Goal: Task Accomplishment & Management: Manage account settings

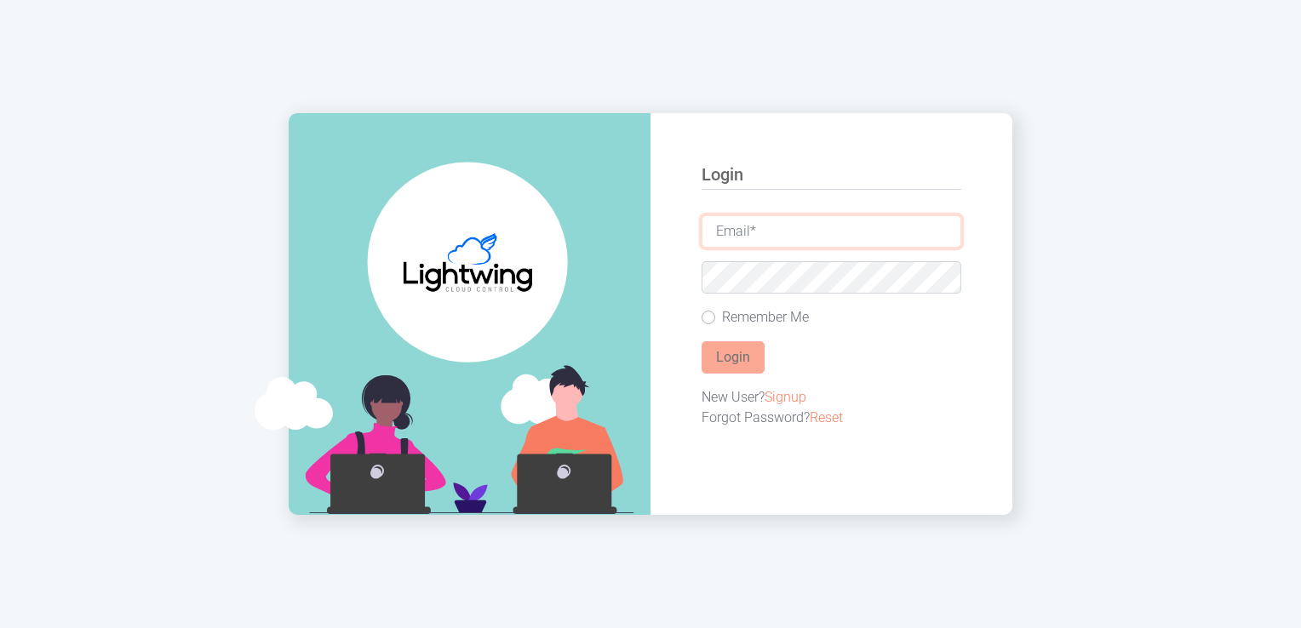
click at [841, 231] on input "email" at bounding box center [831, 231] width 260 height 32
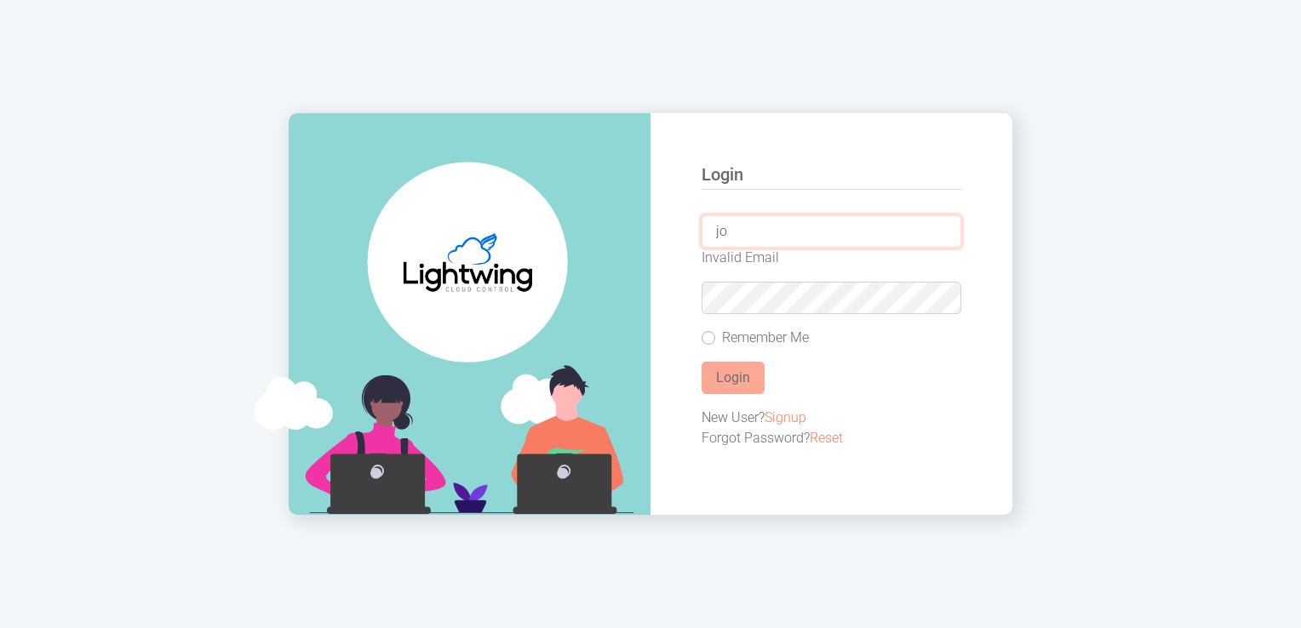
type input "[PERSON_NAME][EMAIL_ADDRESS][DOMAIN_NAME]"
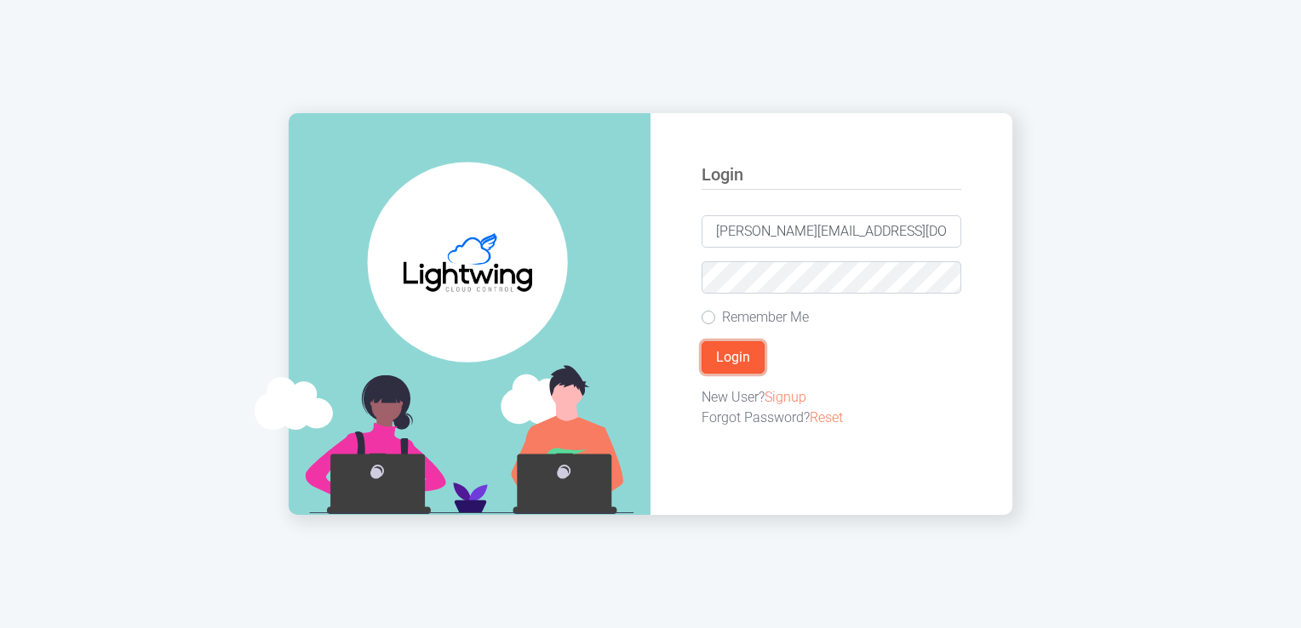
click at [726, 352] on button "Login" at bounding box center [732, 357] width 63 height 32
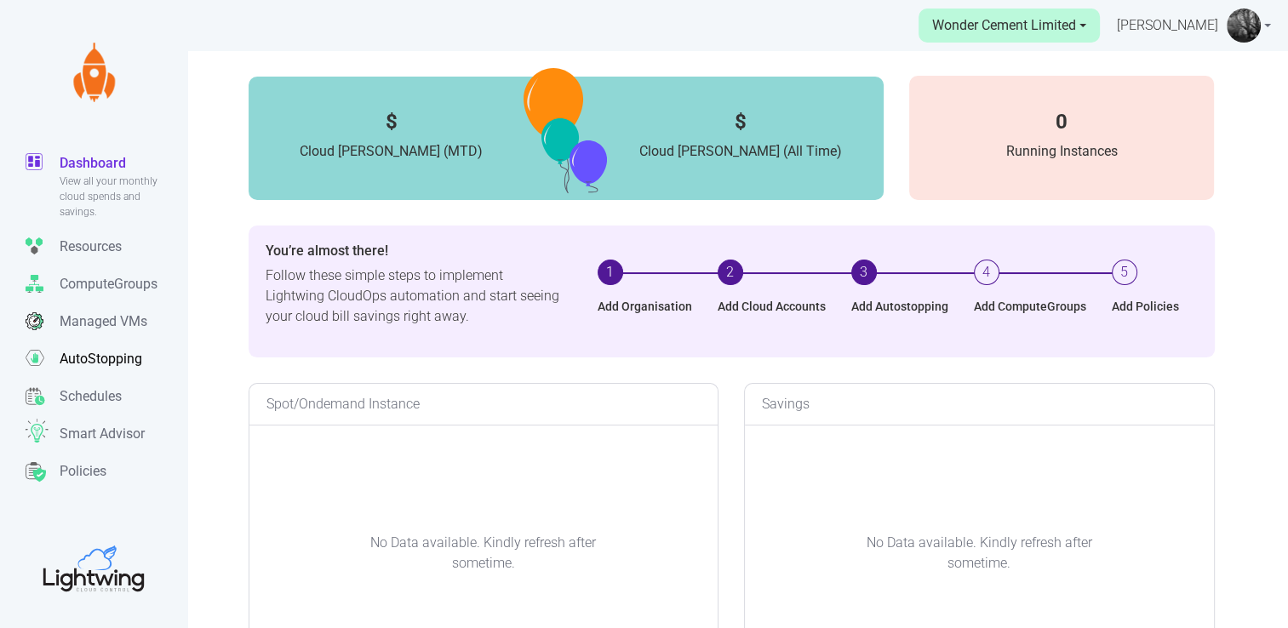
click at [97, 363] on p "AutoStopping" at bounding box center [101, 359] width 83 height 20
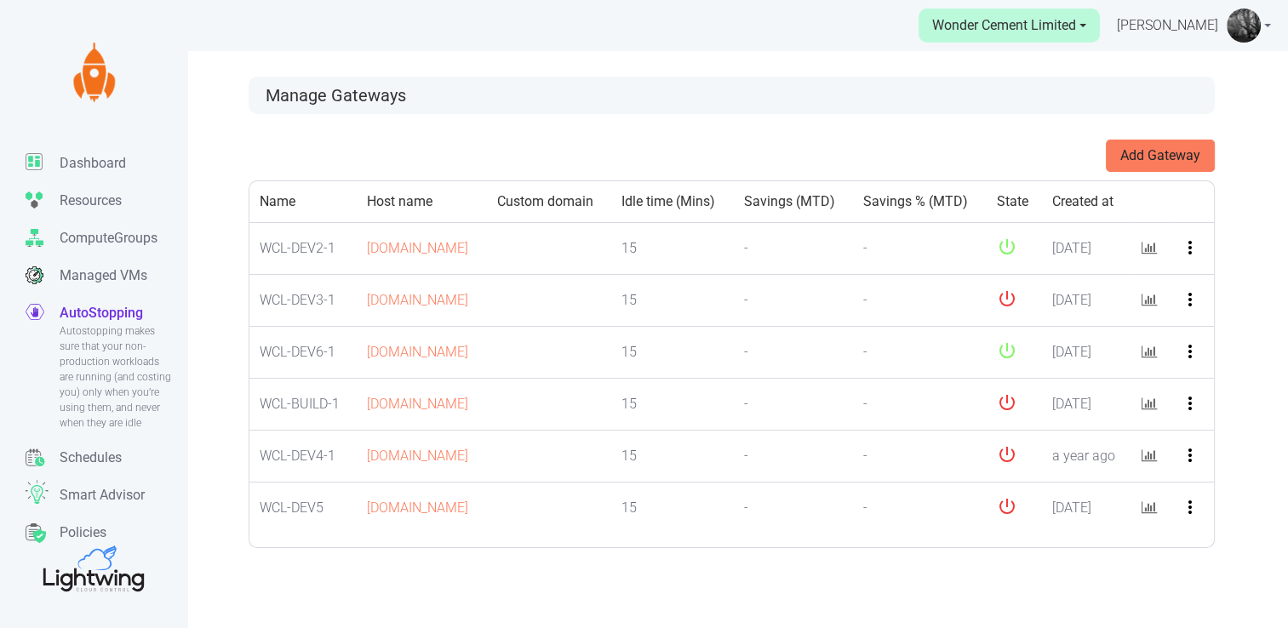
click at [1265, 26] on link "[PERSON_NAME]" at bounding box center [1194, 25] width 154 height 51
click at [1187, 128] on link "Settings" at bounding box center [1194, 129] width 150 height 27
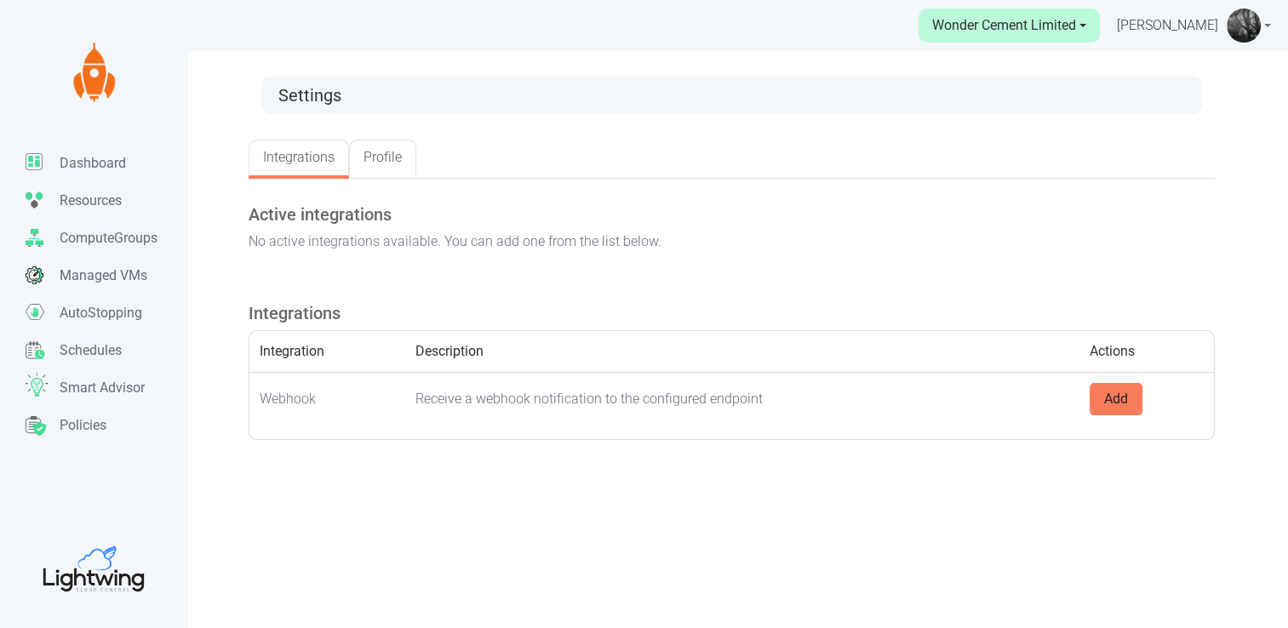
click at [369, 158] on link "Profile" at bounding box center [382, 158] width 67 height 36
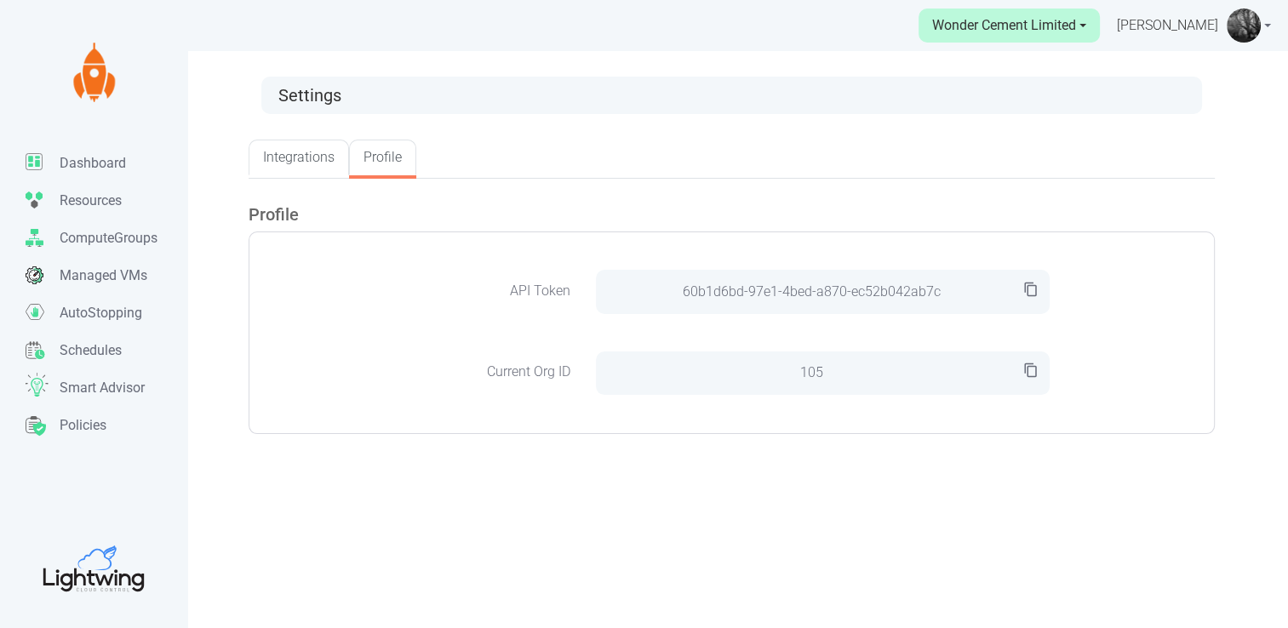
click at [297, 162] on link "Integrations" at bounding box center [299, 158] width 100 height 36
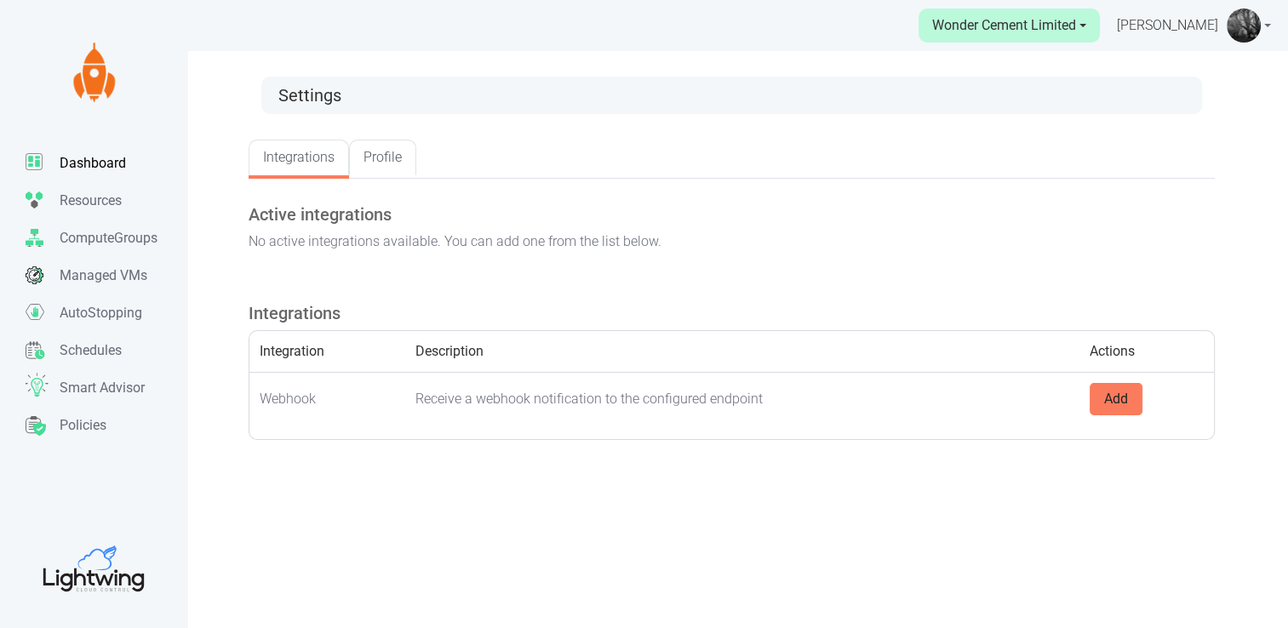
click at [127, 172] on link "Dashboard View all your monthly cloud spends and savings." at bounding box center [107, 163] width 162 height 37
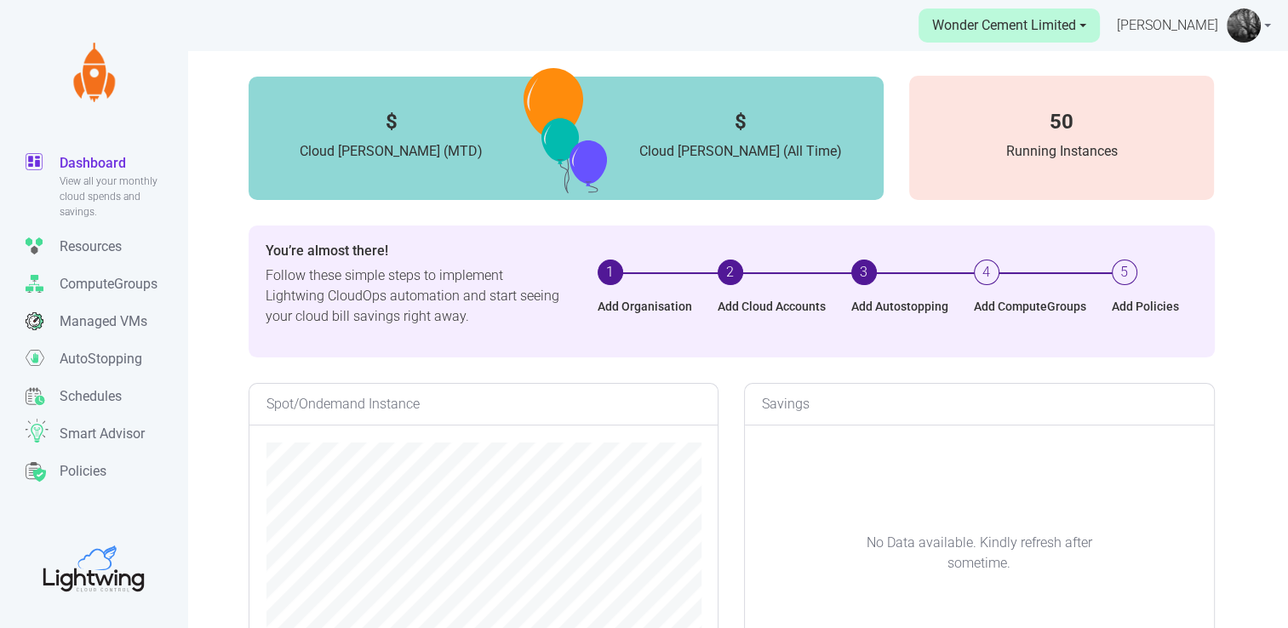
scroll to position [339, 468]
click at [112, 359] on p "AutoStopping" at bounding box center [101, 359] width 83 height 20
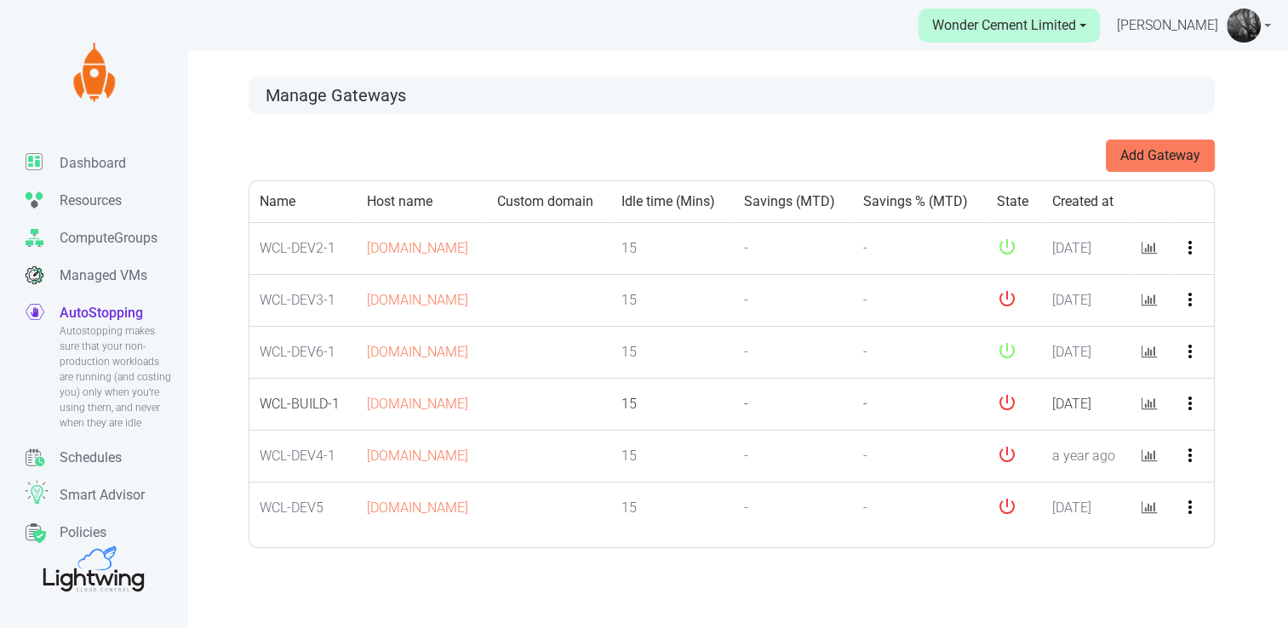
scroll to position [51, 0]
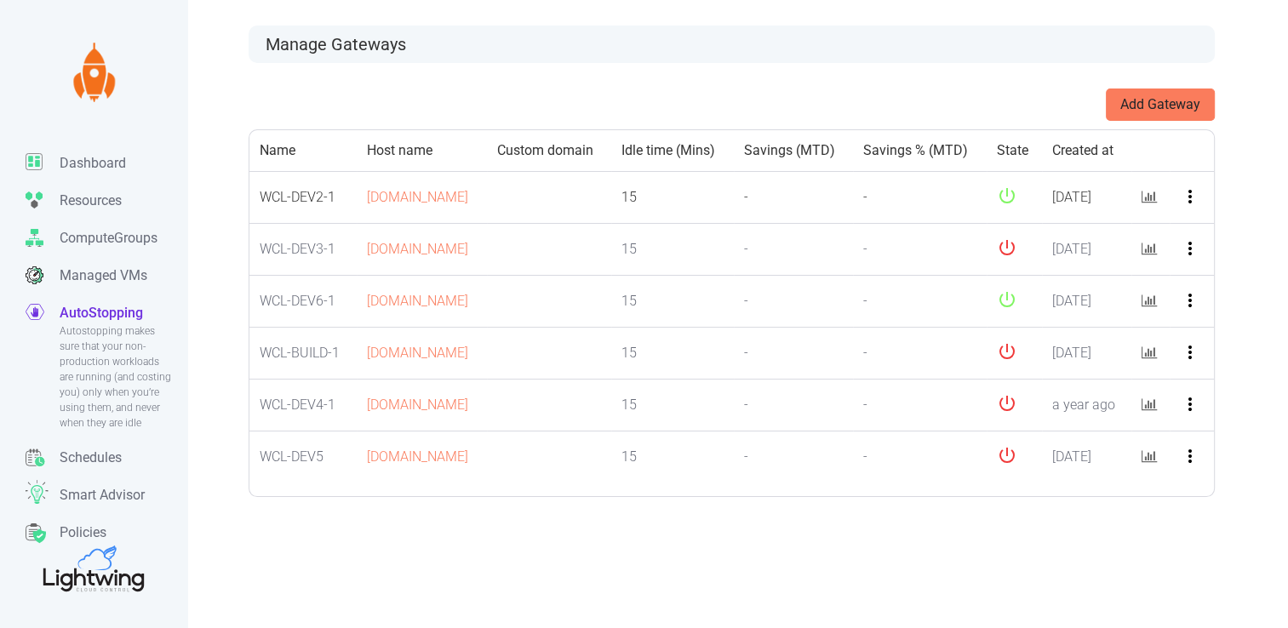
click at [1194, 207] on icon "more_vert" at bounding box center [1190, 196] width 20 height 20
click at [1169, 258] on icon at bounding box center [1176, 258] width 14 height 14
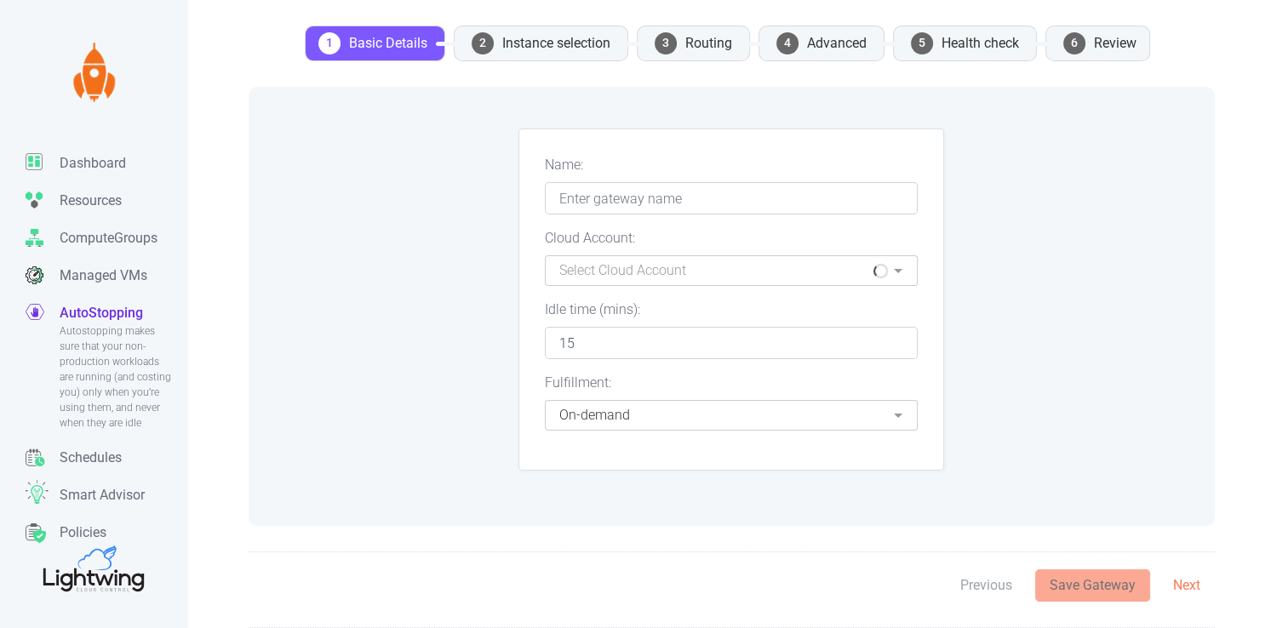
type input "WCL-DEV2-1"
click at [569, 66] on div "1 Basic Details 2 Instance selection 3 Routing 4 Advanced 5 Health check 6 Revi…" at bounding box center [732, 56] width 992 height 61
click at [569, 46] on li "2 Instance selection" at bounding box center [541, 44] width 174 height 36
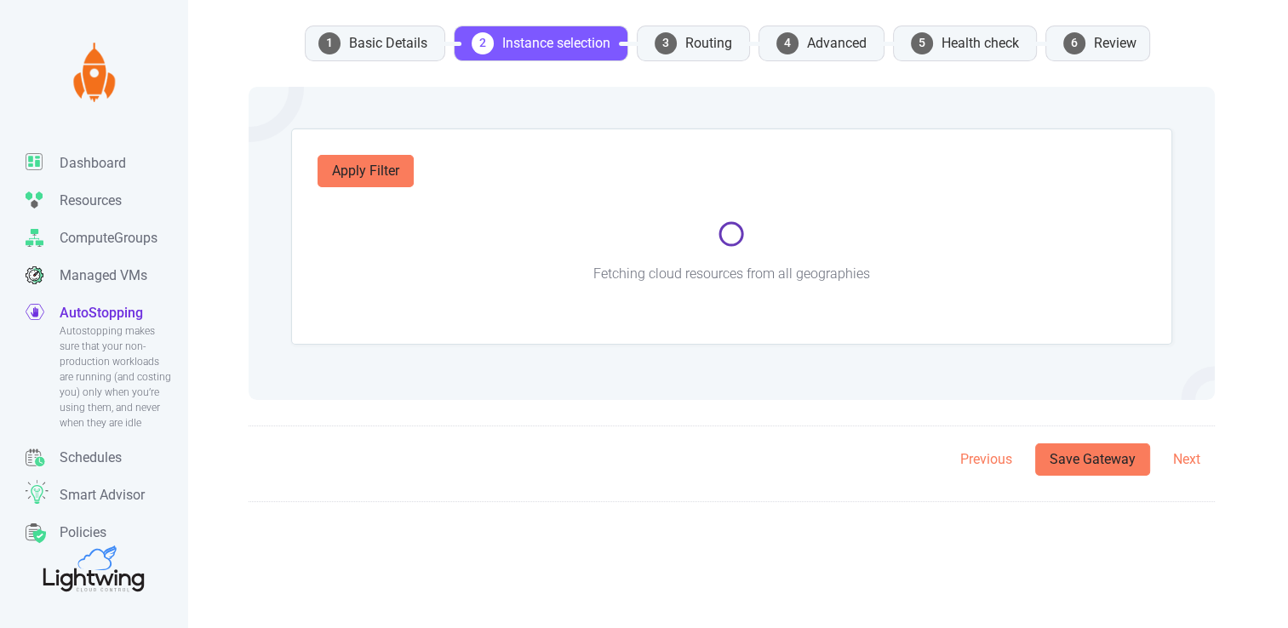
click at [681, 43] on li "3 Routing" at bounding box center [693, 44] width 113 height 36
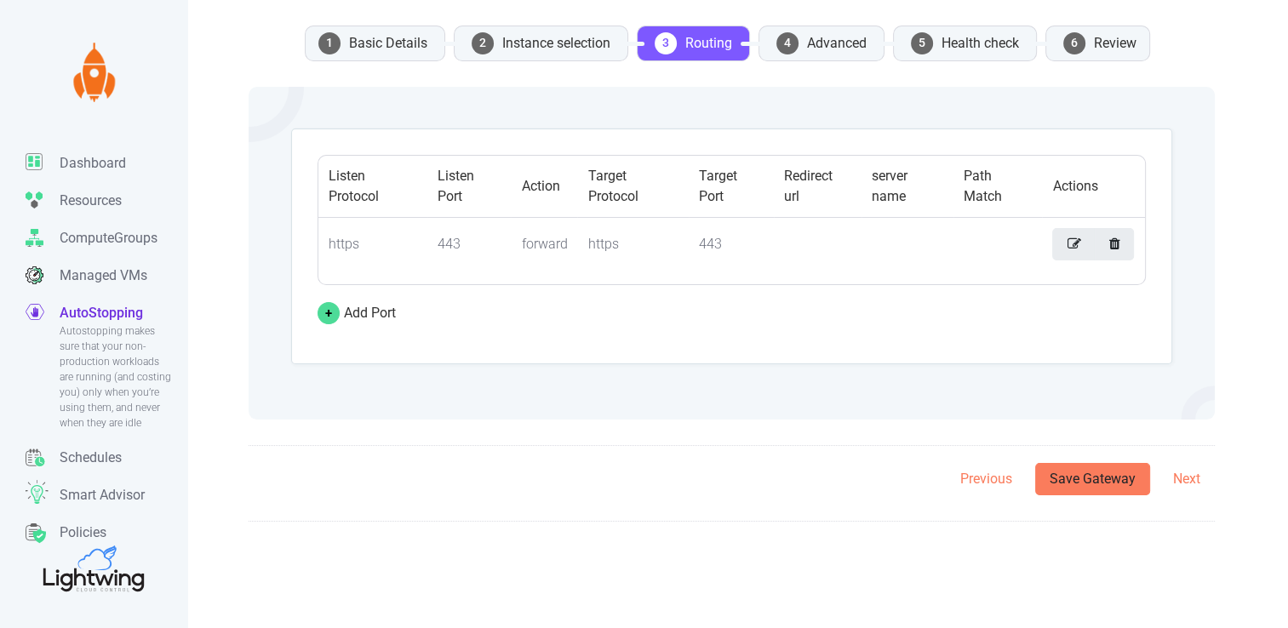
click at [814, 43] on li "4 Advanced" at bounding box center [821, 44] width 126 height 36
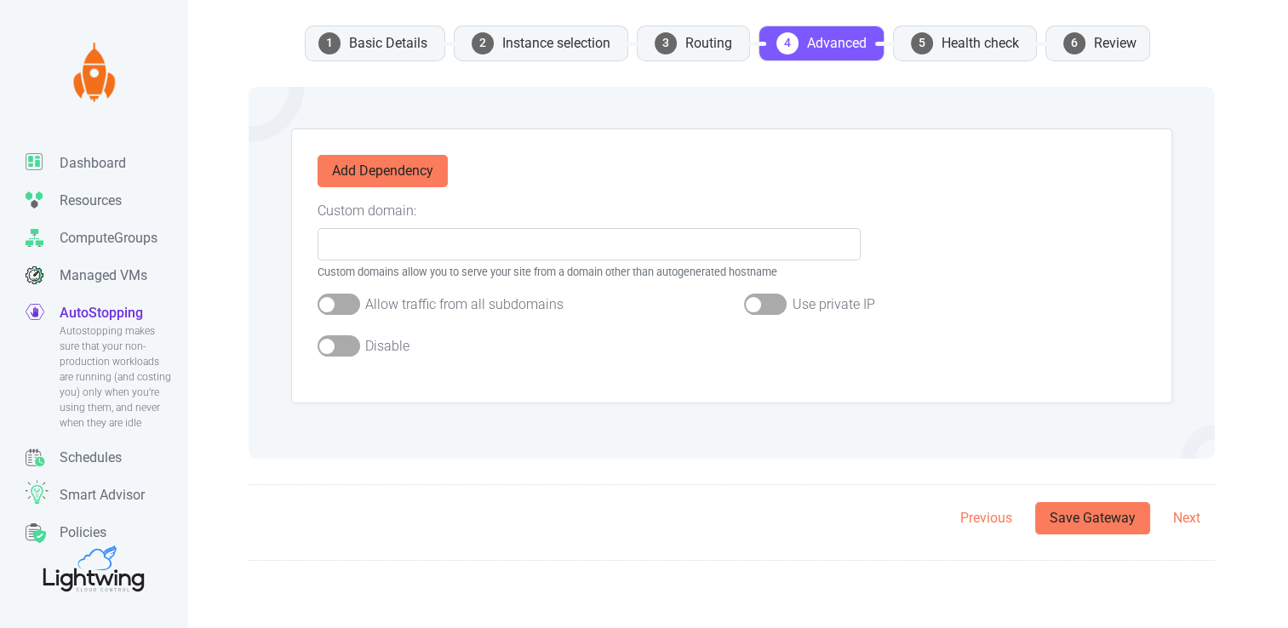
click at [975, 54] on li "5 Health check" at bounding box center [965, 44] width 144 height 36
